Goal: Information Seeking & Learning: Learn about a topic

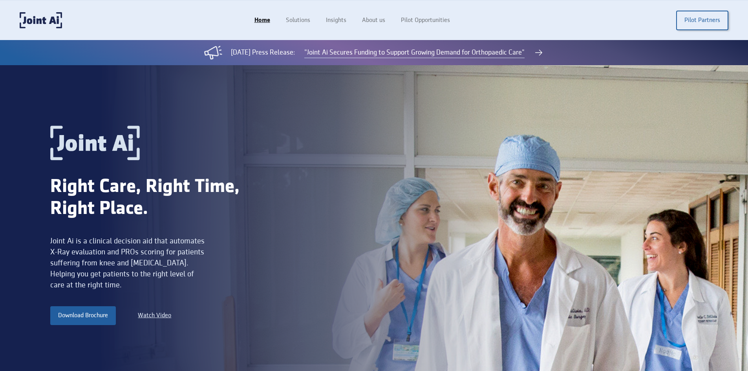
click at [335, 99] on div "Right Care, Right Time, Right Place. Joint Ai is a clinical decision aid that a…" at bounding box center [374, 232] width 748 height 334
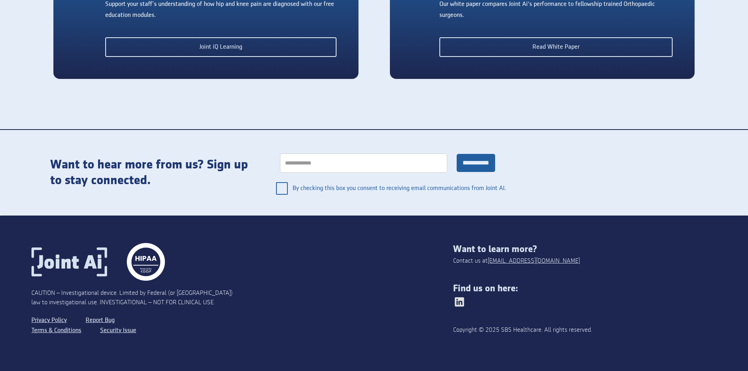
click at [340, 300] on div "CAUTION – Investigational device. Limited by Federal (or [GEOGRAPHIC_DATA]) law…" at bounding box center [242, 293] width 422 height 101
click at [343, 299] on div "CAUTION – Investigational device. Limited by Federal (or [GEOGRAPHIC_DATA]) law…" at bounding box center [242, 293] width 422 height 101
click at [56, 318] on link "Privacy Policy" at bounding box center [49, 320] width 37 height 10
click at [361, 280] on div "CAUTION – Investigational device. Limited by Federal (or [GEOGRAPHIC_DATA]) law…" at bounding box center [242, 293] width 422 height 101
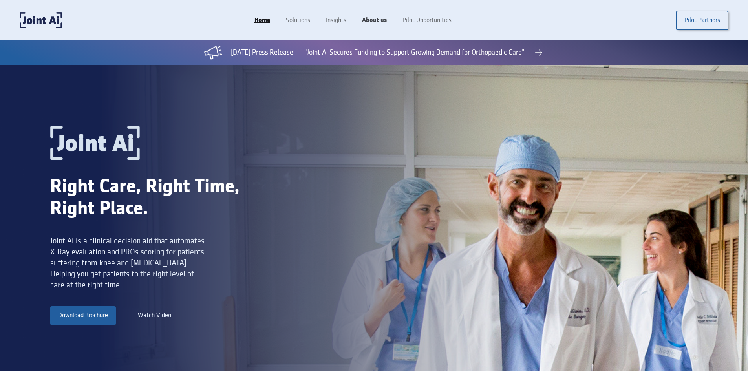
click at [376, 16] on link "About us" at bounding box center [374, 20] width 40 height 15
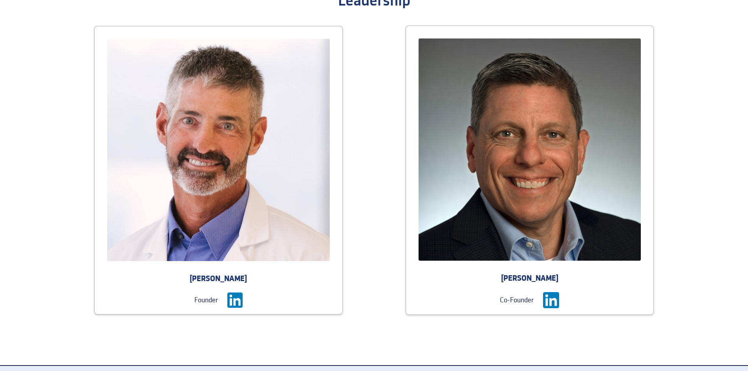
scroll to position [1023, 0]
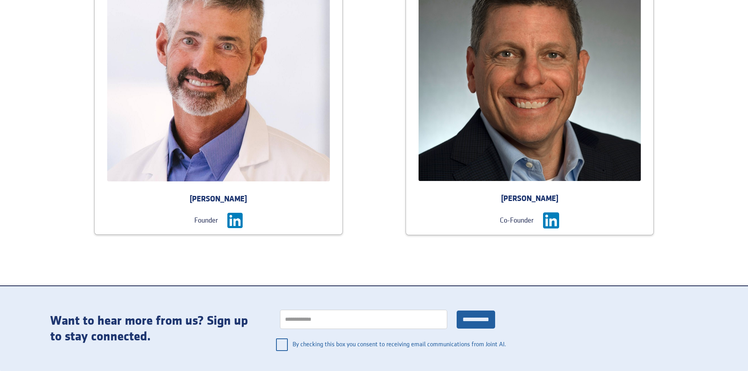
click at [240, 218] on img at bounding box center [234, 220] width 15 height 15
click at [553, 223] on img at bounding box center [551, 221] width 16 height 16
drag, startPoint x: 198, startPoint y: 201, endPoint x: 271, endPoint y: 199, distance: 73.1
click at [271, 199] on div "Dr. Anthony DiGioia" at bounding box center [219, 199] width 248 height 11
copy div "Anthony DiGioia"
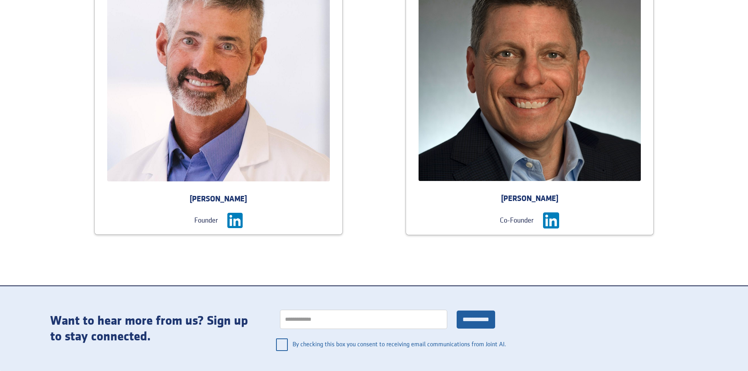
click at [203, 220] on div "Founder" at bounding box center [206, 220] width 24 height 11
copy div "Founder"
click at [528, 202] on div "Craig Markowitz" at bounding box center [530, 199] width 248 height 11
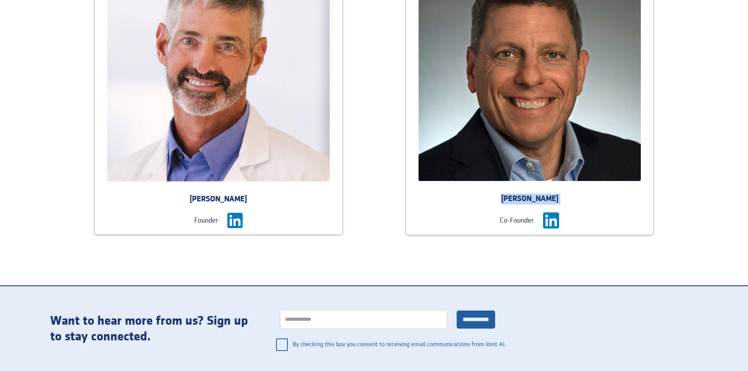
click at [528, 202] on div "Craig Markowitz" at bounding box center [530, 199] width 248 height 11
copy div "Craig Markowitz"
click at [511, 223] on div "Co-Founder" at bounding box center [517, 220] width 34 height 11
click at [516, 223] on div "Co-Founder" at bounding box center [517, 220] width 34 height 11
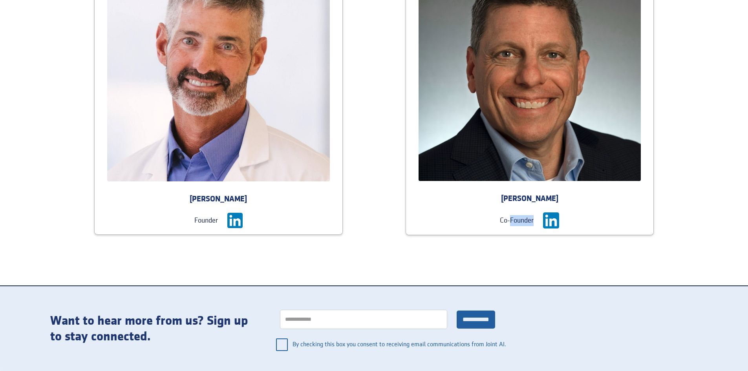
click at [516, 223] on div "Co-Founder" at bounding box center [517, 220] width 34 height 11
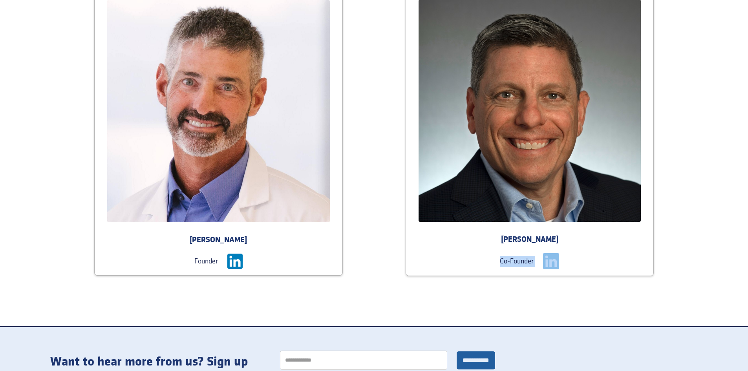
scroll to position [982, 0]
